Goal: Obtain resource: Obtain resource

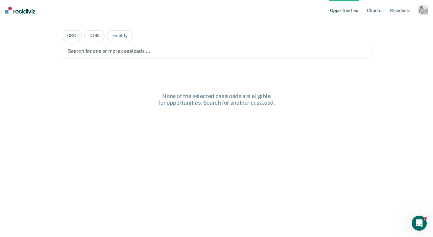
click at [424, 16] on div "Profile How it works Log Out" at bounding box center [423, 11] width 10 height 12
click at [421, 12] on div "button" at bounding box center [423, 10] width 10 height 10
click at [382, 25] on link "Profile" at bounding box center [398, 25] width 51 height 5
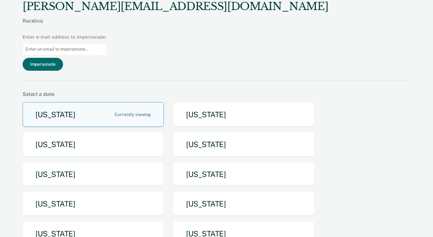
click at [107, 43] on input at bounding box center [65, 49] width 84 height 12
paste input "[PERSON_NAME][EMAIL_ADDRESS][PERSON_NAME][DOMAIN_NAME]"
type input "[PERSON_NAME][EMAIL_ADDRESS][PERSON_NAME][DOMAIN_NAME]"
click at [63, 58] on button "Impersonate" at bounding box center [43, 64] width 41 height 13
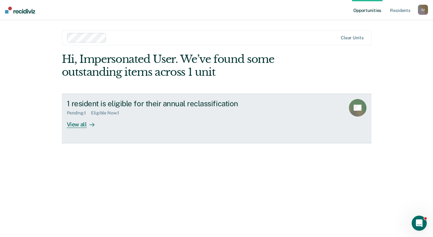
click at [80, 125] on div "View all" at bounding box center [84, 122] width 35 height 12
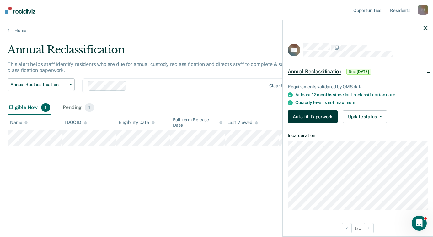
click at [325, 118] on button "Auto-fill Paperwork" at bounding box center [313, 116] width 50 height 13
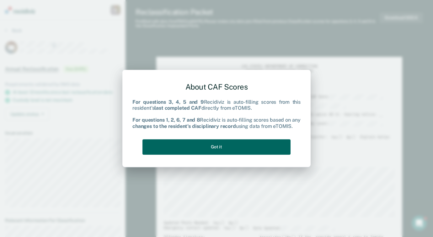
click at [223, 150] on button "Got it" at bounding box center [217, 146] width 148 height 15
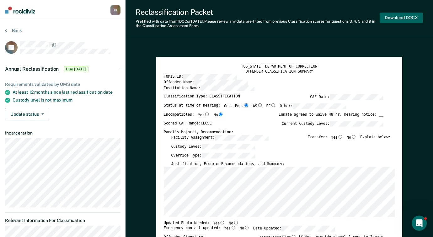
click at [411, 16] on button "Download DOCX" at bounding box center [401, 18] width 43 height 10
type textarea "x"
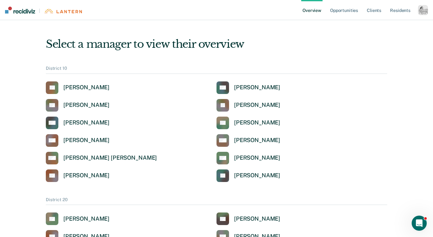
click at [422, 12] on div "button" at bounding box center [423, 10] width 10 height 10
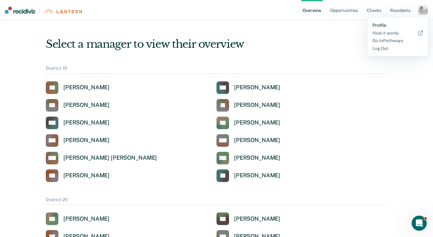
click at [380, 25] on link "Profile" at bounding box center [398, 25] width 51 height 5
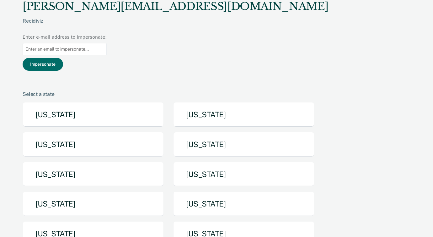
click at [107, 43] on input at bounding box center [65, 49] width 84 height 12
paste input "[PERSON_NAME][EMAIL_ADDRESS][PERSON_NAME][DOMAIN_NAME]"
type input "[PERSON_NAME][EMAIL_ADDRESS][PERSON_NAME][DOMAIN_NAME]"
click at [63, 58] on button "Impersonate" at bounding box center [43, 64] width 41 height 13
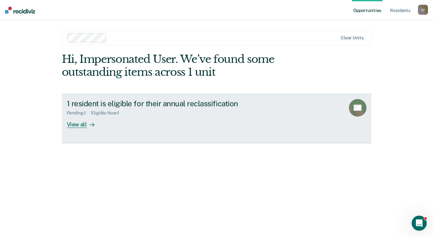
click at [76, 122] on div "View all" at bounding box center [84, 122] width 35 height 12
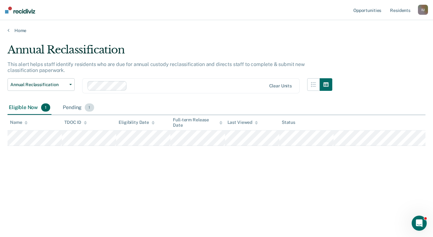
click at [79, 108] on div "Pending 1" at bounding box center [79, 108] width 34 height 14
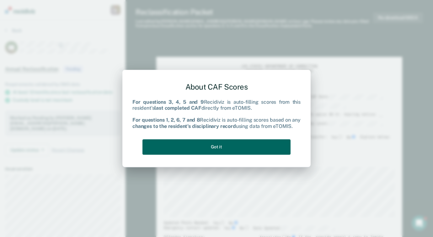
click at [222, 145] on button "Got it" at bounding box center [217, 146] width 148 height 15
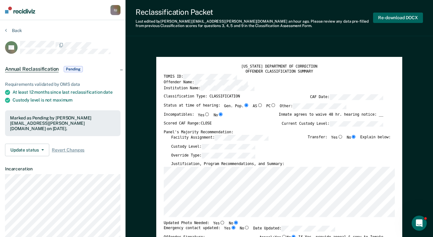
click at [395, 22] on button "Re-download DOCX" at bounding box center [398, 18] width 50 height 10
type textarea "x"
